Goal: Information Seeking & Learning: Find specific fact

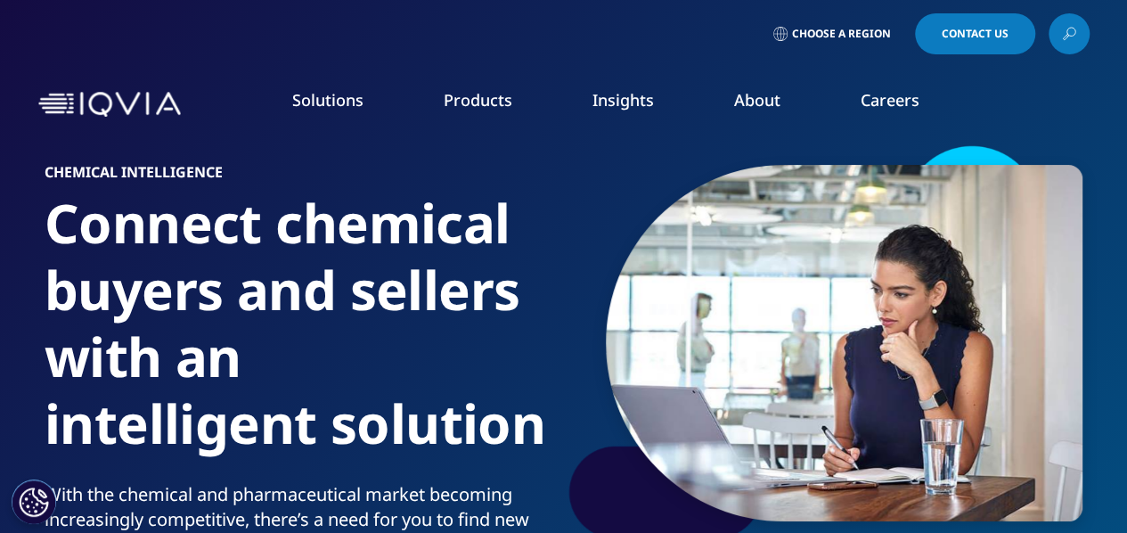
click at [1073, 38] on icon at bounding box center [1069, 33] width 14 height 23
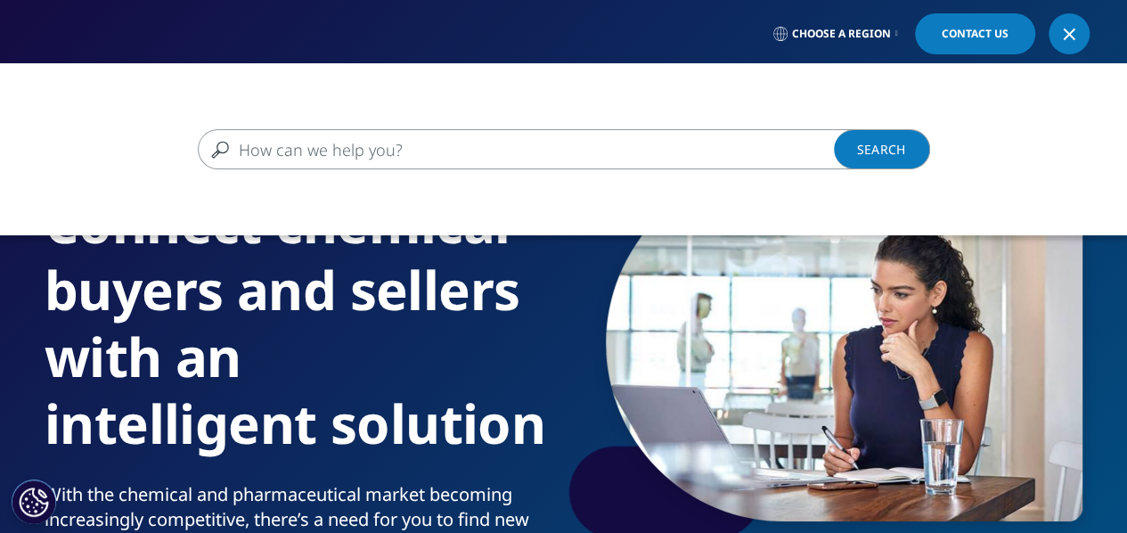
click at [303, 148] on input "Search" at bounding box center [538, 149] width 680 height 40
type input "[MEDICAL_DATA]"
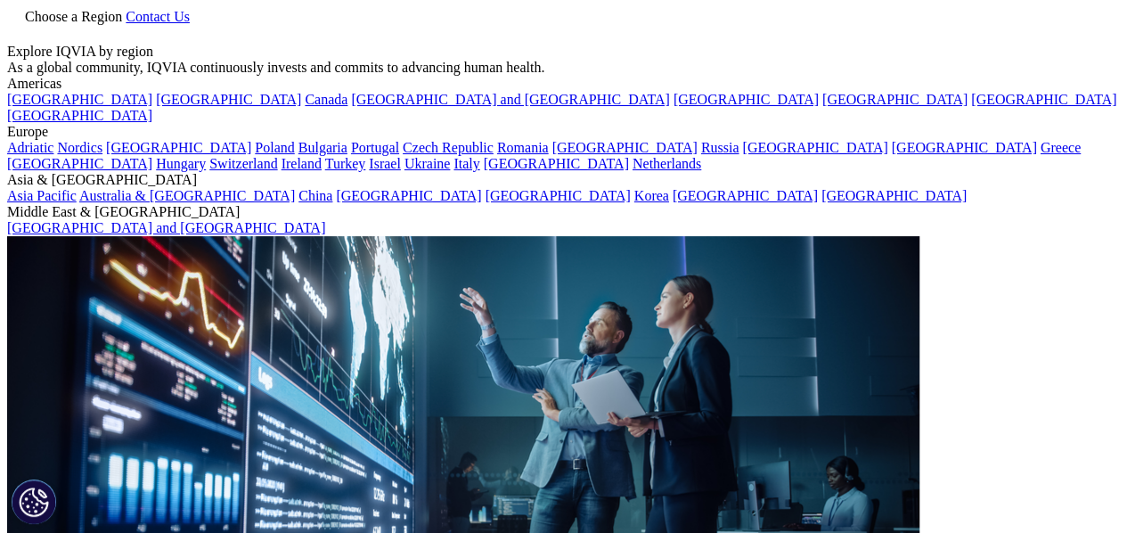
type input "[MEDICAL_DATA]"
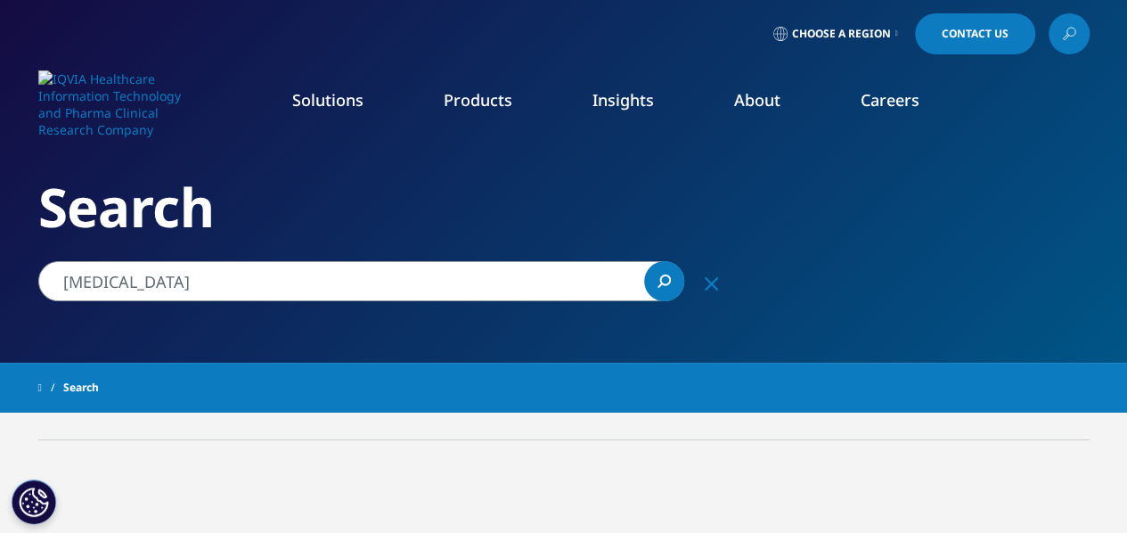
click at [665, 289] on link "Search Loading" at bounding box center [664, 281] width 40 height 40
